Goal: Entertainment & Leisure: Consume media (video, audio)

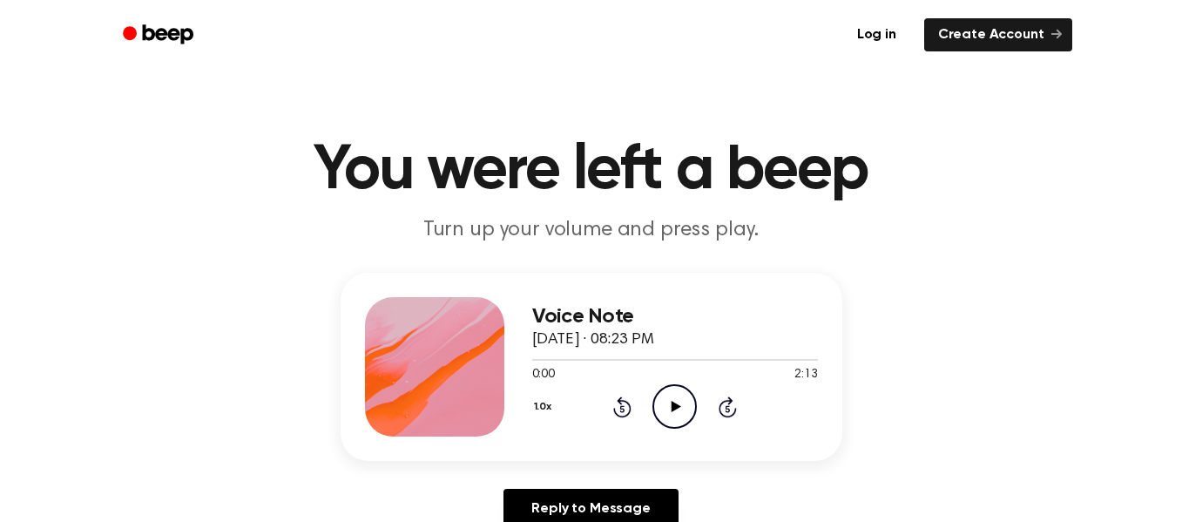
click at [684, 404] on icon "Play Audio" at bounding box center [675, 406] width 44 height 44
click at [667, 396] on icon "Play Audio" at bounding box center [675, 406] width 44 height 44
click at [677, 412] on icon "Play Audio" at bounding box center [675, 406] width 44 height 44
